Goal: Task Accomplishment & Management: Complete application form

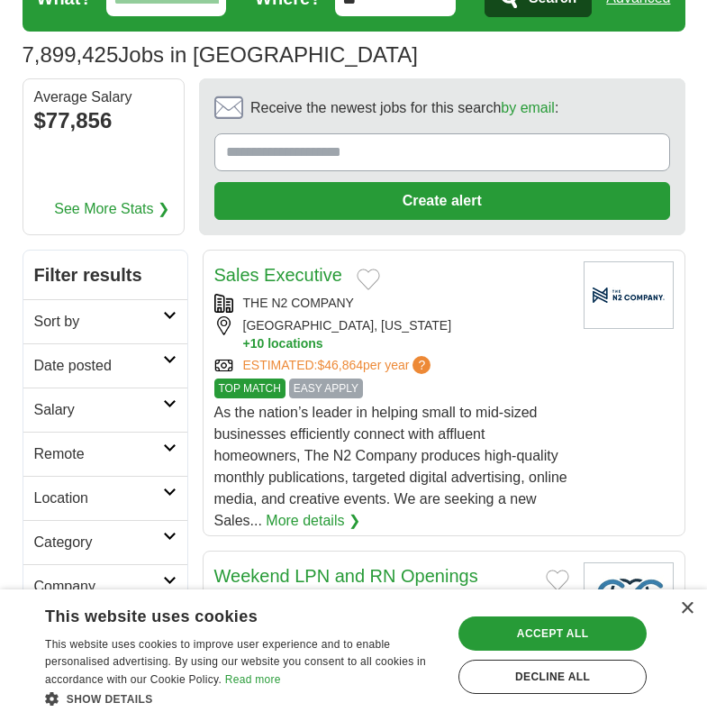
scroll to position [180, 0]
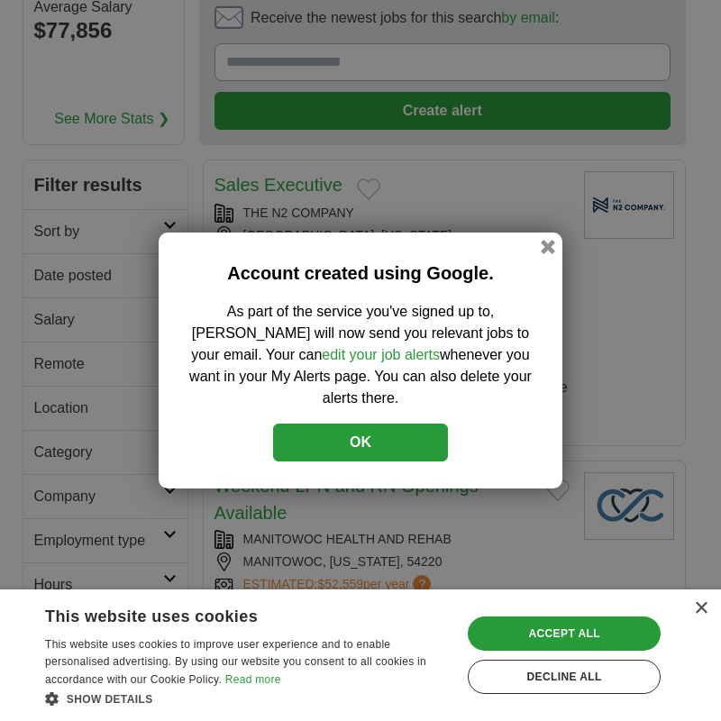
click at [443, 428] on button "OK" at bounding box center [360, 443] width 175 height 38
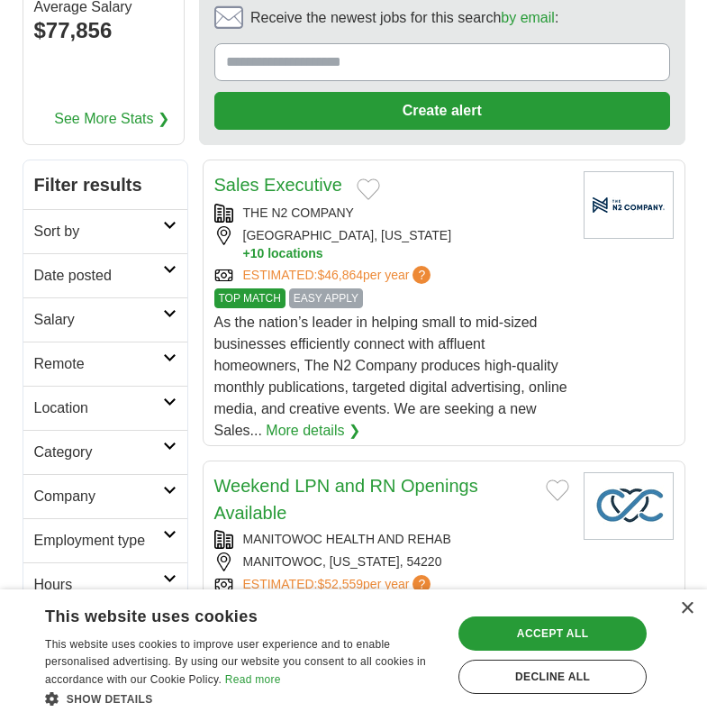
scroll to position [0, 0]
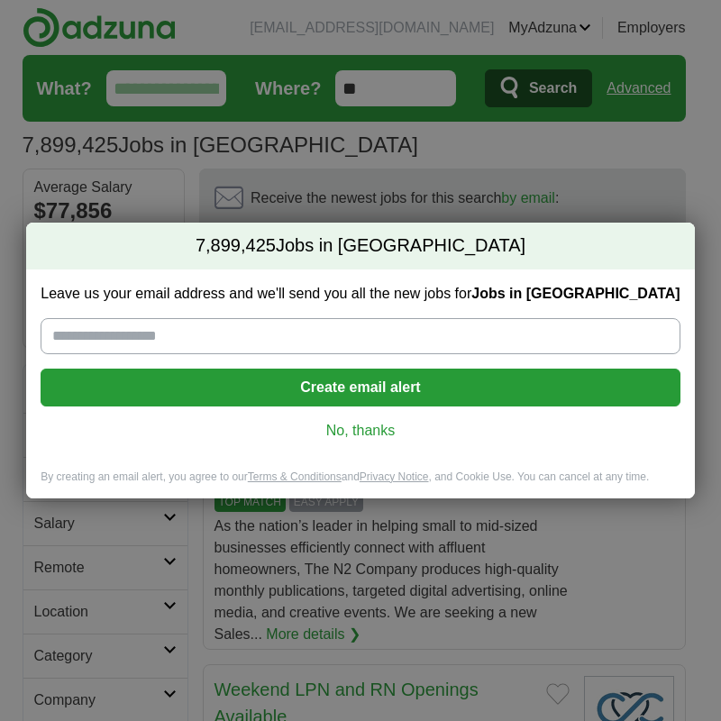
click at [315, 344] on input "Leave us your email address and we'll send you all the new jobs for Jobs in [GE…" at bounding box center [360, 336] width 639 height 36
type input "**********"
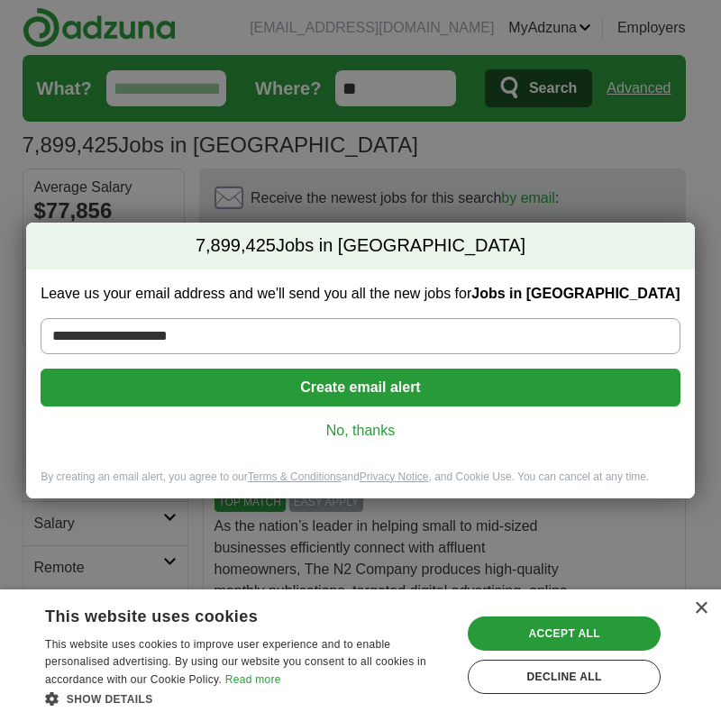
click at [329, 395] on button "Create email alert" at bounding box center [360, 388] width 639 height 38
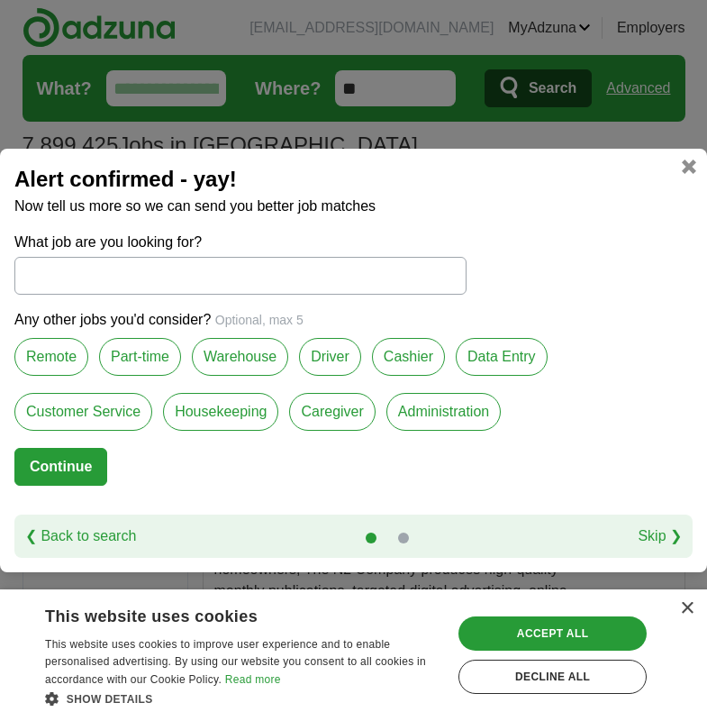
click at [169, 358] on label "Part-time" at bounding box center [140, 357] width 82 height 38
click at [411, 360] on label "Cashier" at bounding box center [408, 357] width 73 height 38
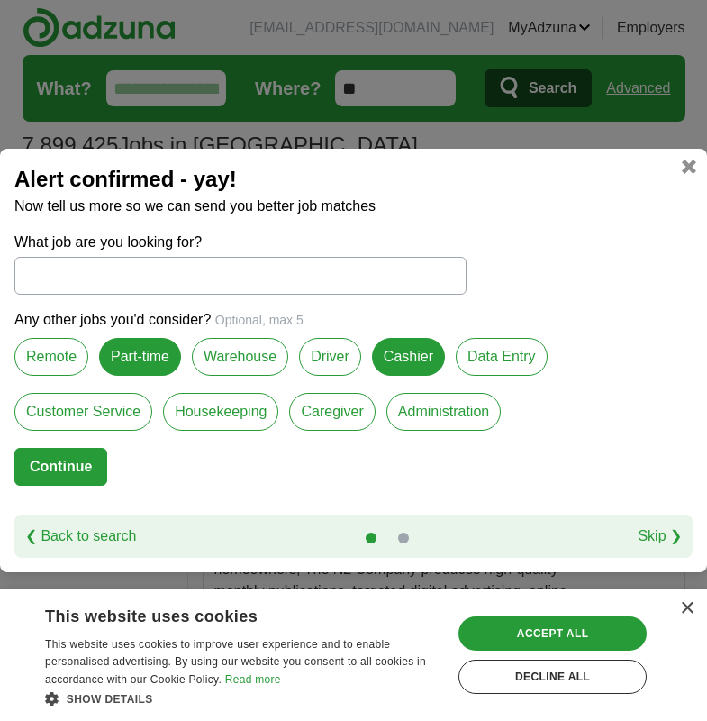
click at [89, 459] on button "Continue" at bounding box center [60, 467] width 93 height 38
click at [112, 408] on label "Customer Service" at bounding box center [83, 412] width 138 height 38
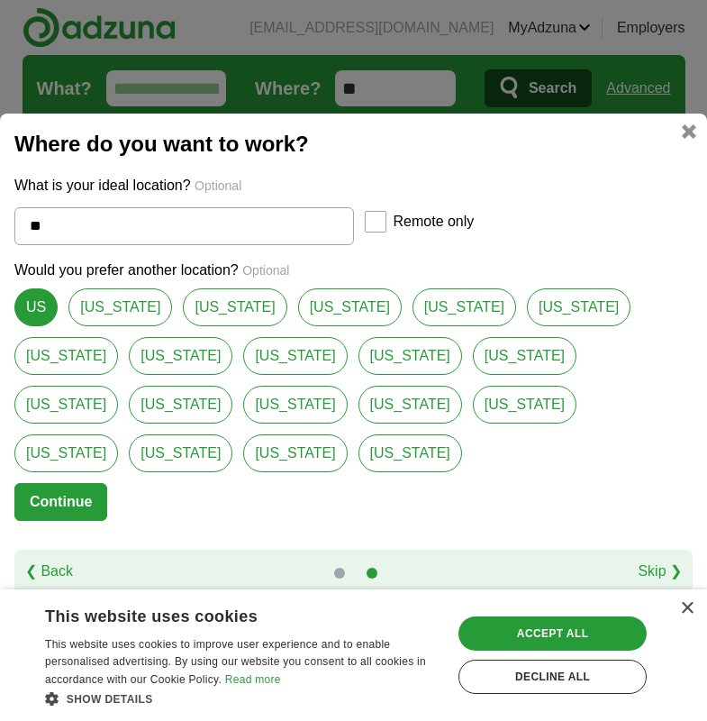
click at [268, 245] on input "**" at bounding box center [184, 226] width 340 height 38
type input "**"
select select "*"
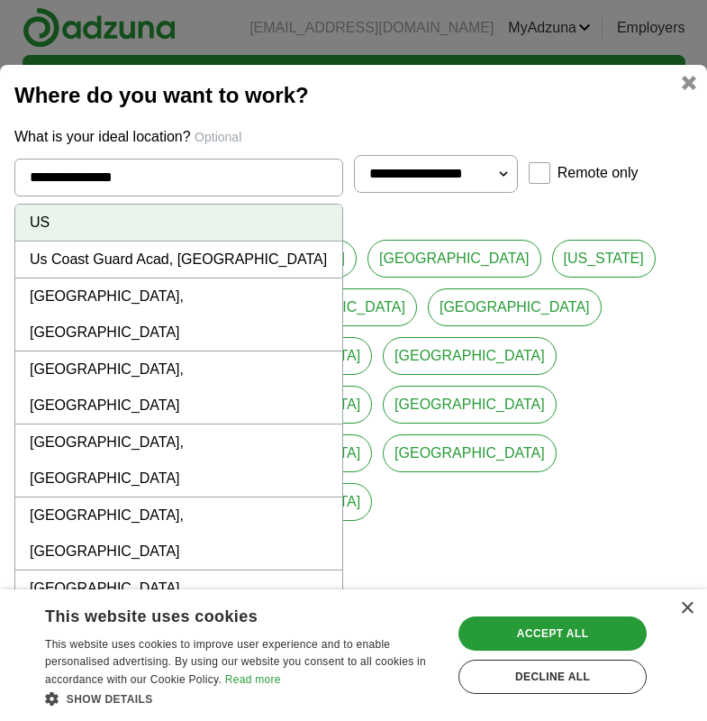
click at [169, 424] on li "[GEOGRAPHIC_DATA], [GEOGRAPHIC_DATA]" at bounding box center [178, 460] width 327 height 73
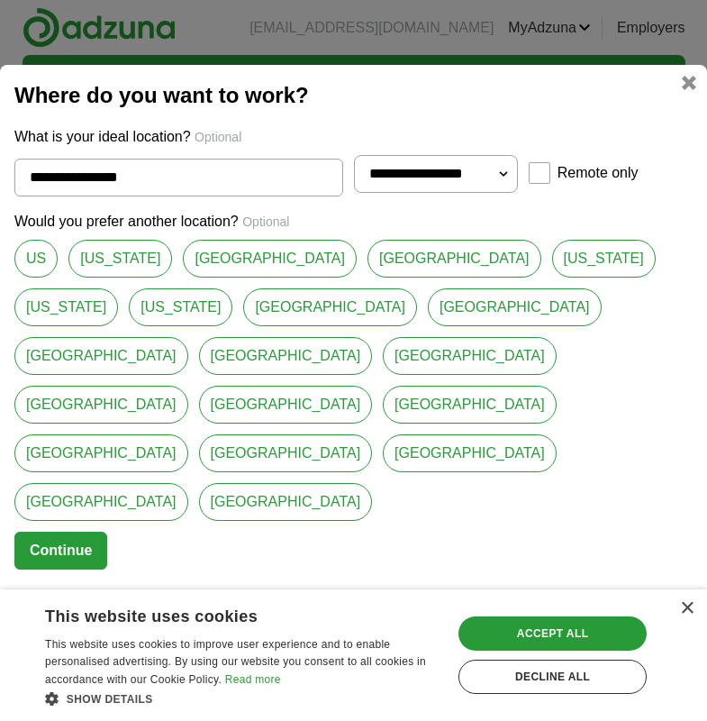
click at [368, 278] on link "[GEOGRAPHIC_DATA]" at bounding box center [455, 259] width 174 height 38
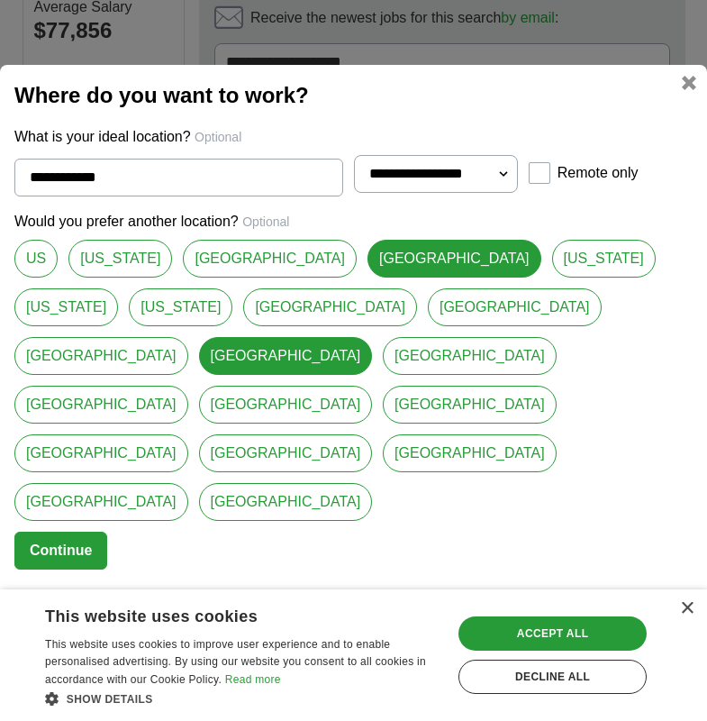
scroll to position [90, 0]
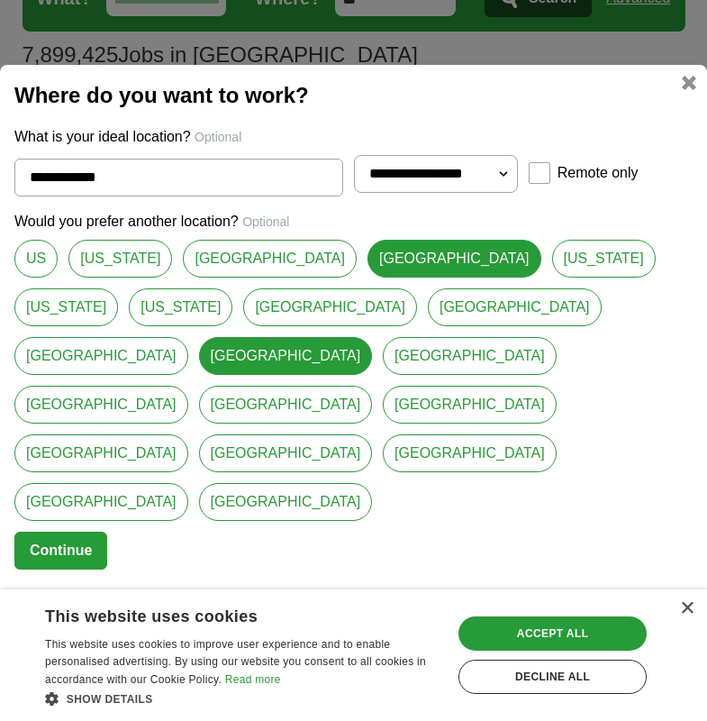
click at [383, 466] on link "[GEOGRAPHIC_DATA]" at bounding box center [470, 453] width 174 height 38
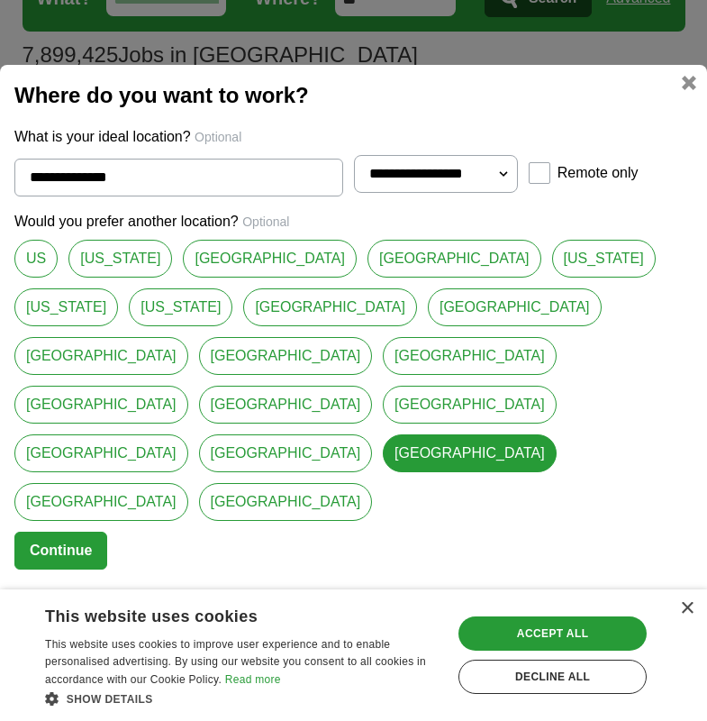
click at [373, 356] on link "[GEOGRAPHIC_DATA]" at bounding box center [286, 356] width 174 height 38
type input "**********"
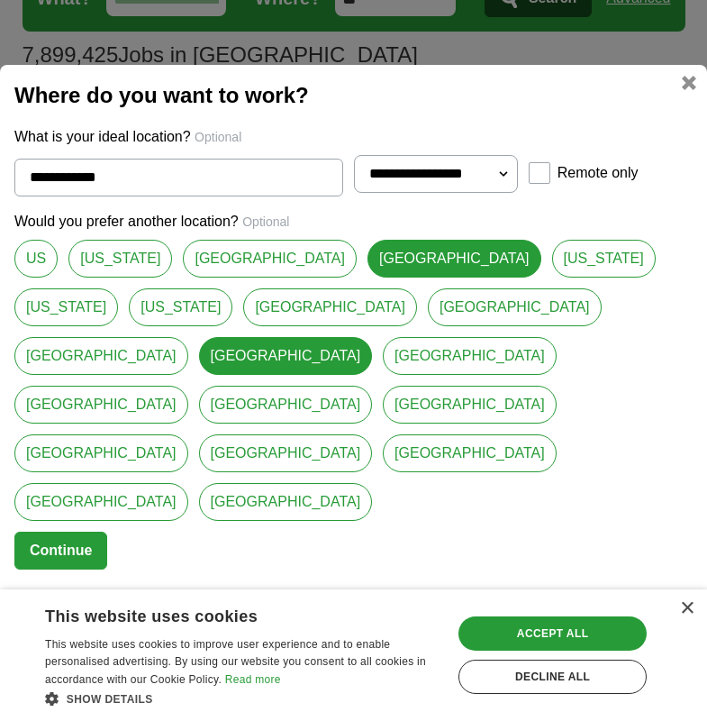
click at [71, 532] on button "Continue" at bounding box center [60, 551] width 93 height 38
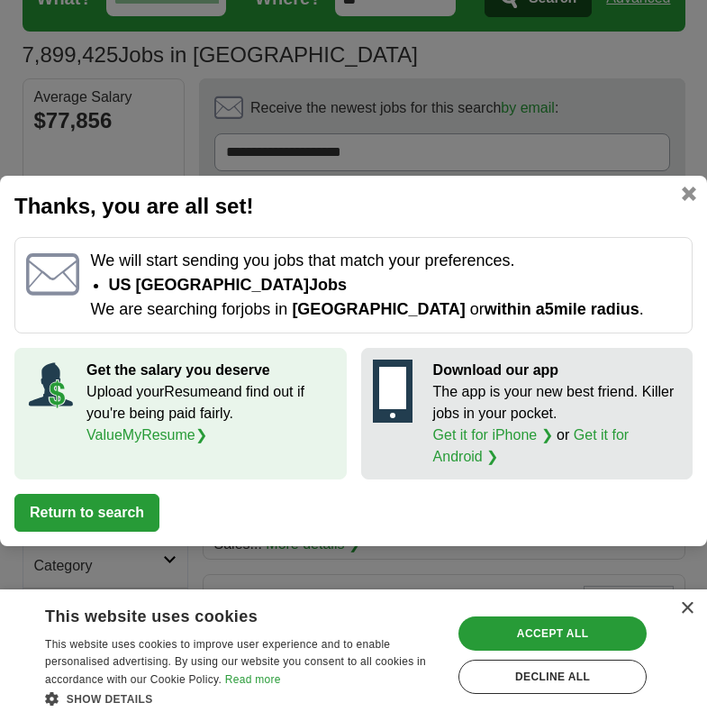
click at [114, 521] on button "Return to search" at bounding box center [86, 513] width 145 height 38
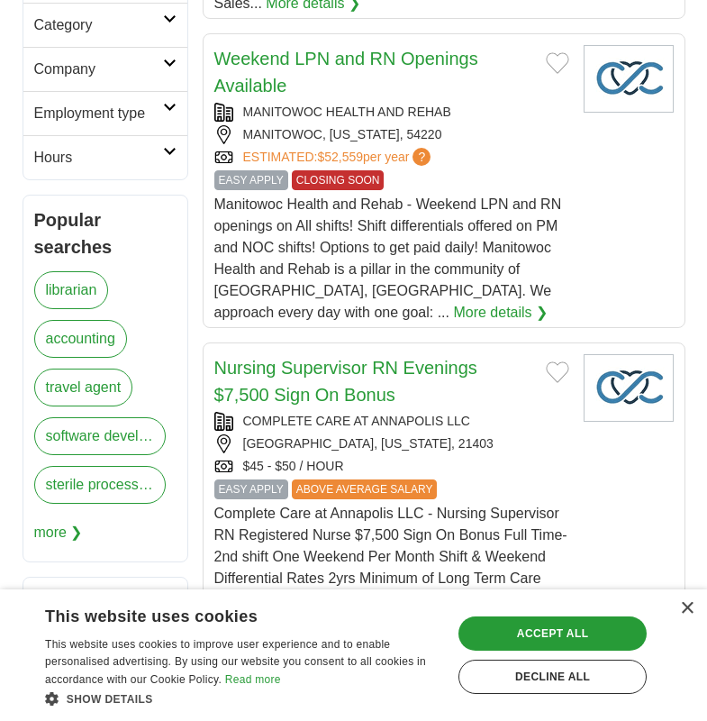
scroll to position [811, 0]
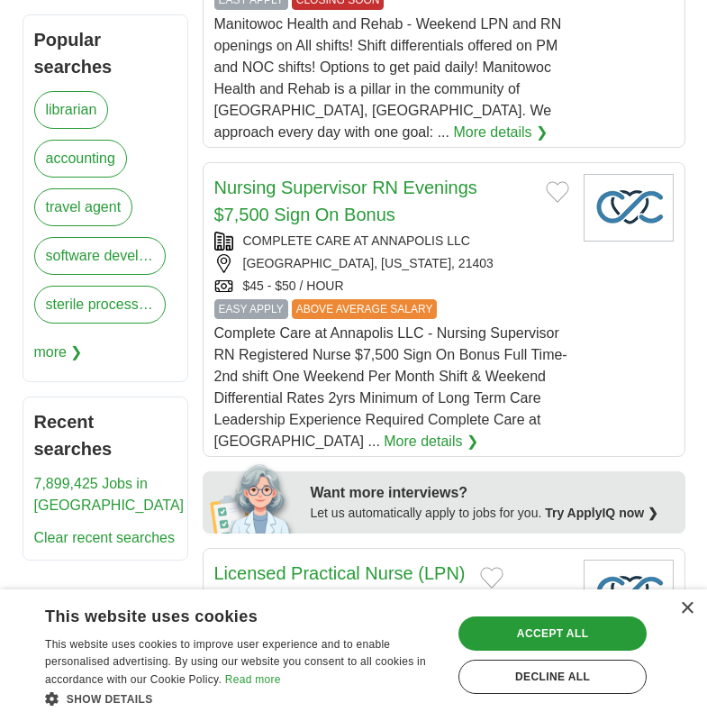
click at [678, 603] on div "×" at bounding box center [682, 610] width 23 height 14
click at [684, 607] on div "×" at bounding box center [687, 609] width 14 height 14
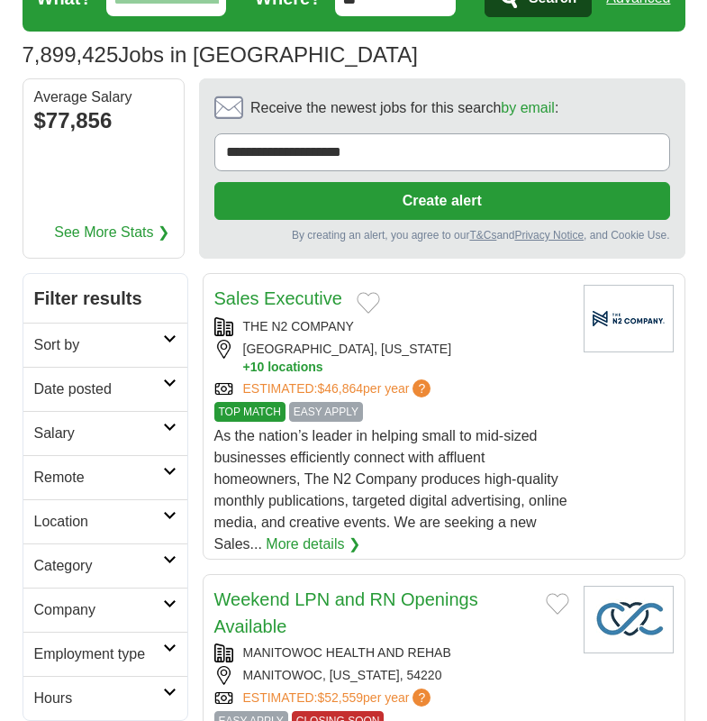
scroll to position [0, 0]
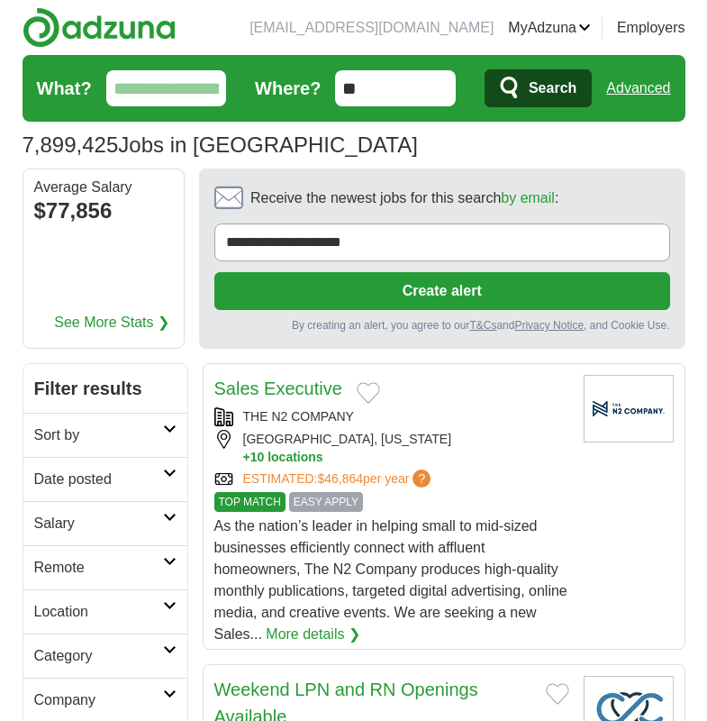
click at [157, 97] on input "What?" at bounding box center [166, 88] width 121 height 36
